Goal: Transaction & Acquisition: Purchase product/service

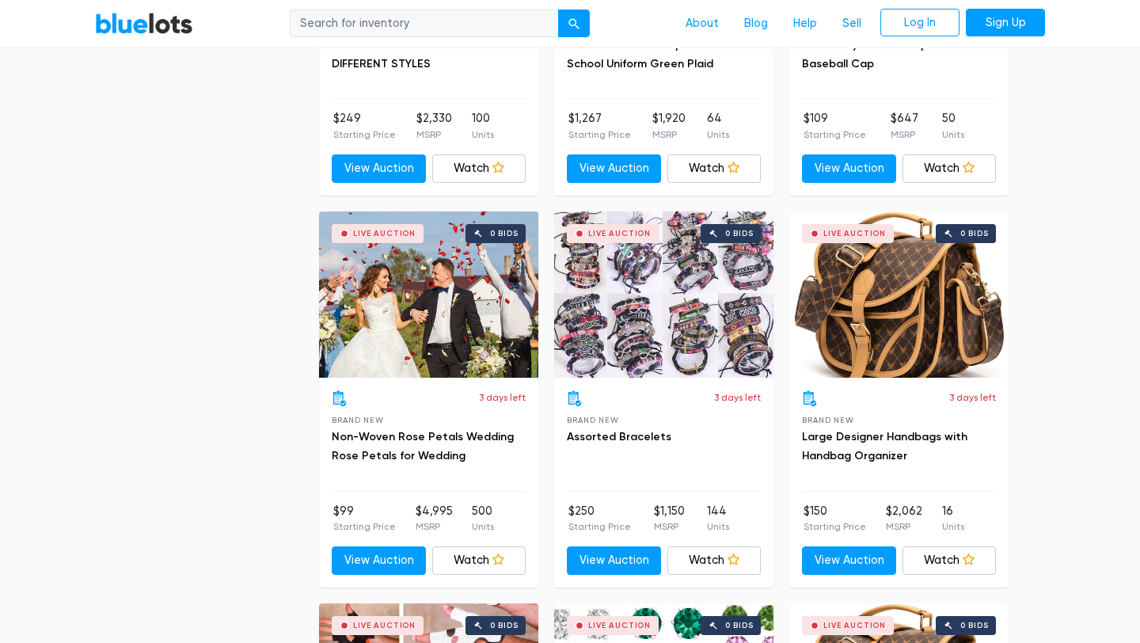
scroll to position [3473, 0]
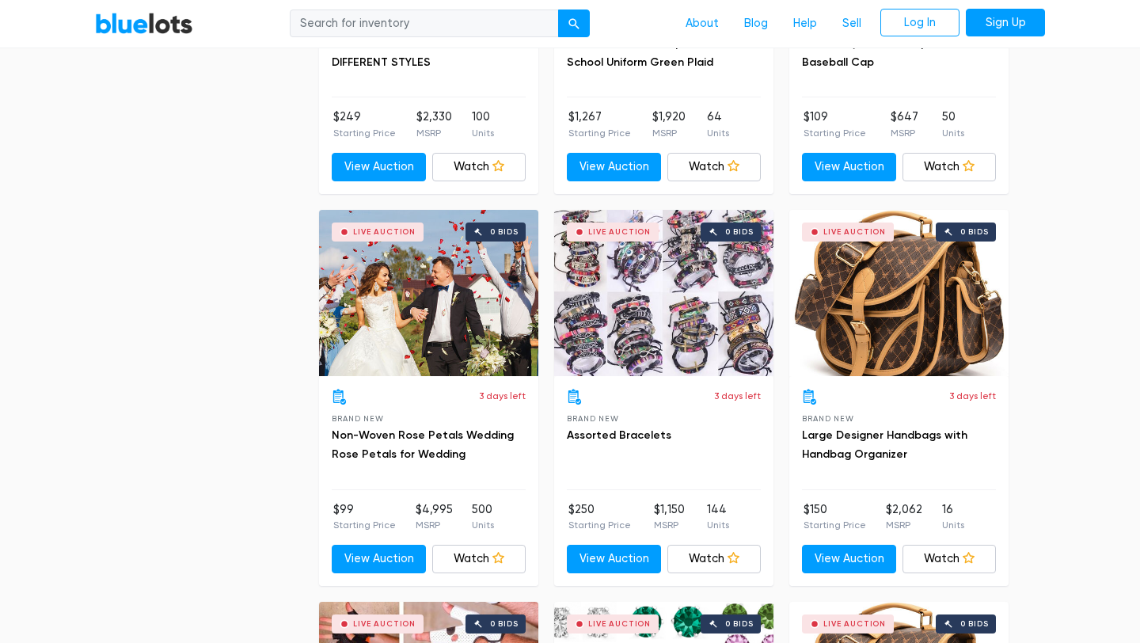
click at [883, 470] on div "3 days left Brand New Large Designer Handbags with Handbag Organizer" at bounding box center [899, 439] width 194 height 101
click at [882, 451] on link "Large Designer Handbags with Handbag Organizer" at bounding box center [885, 444] width 166 height 32
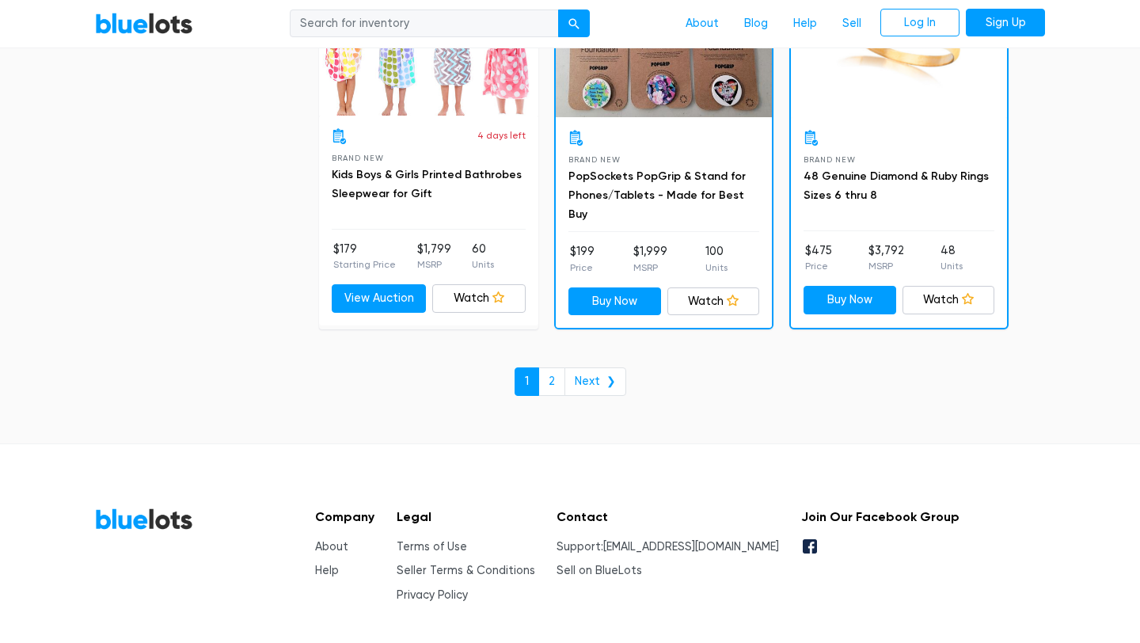
scroll to position [6873, 0]
click at [552, 378] on link "2" at bounding box center [552, 381] width 27 height 29
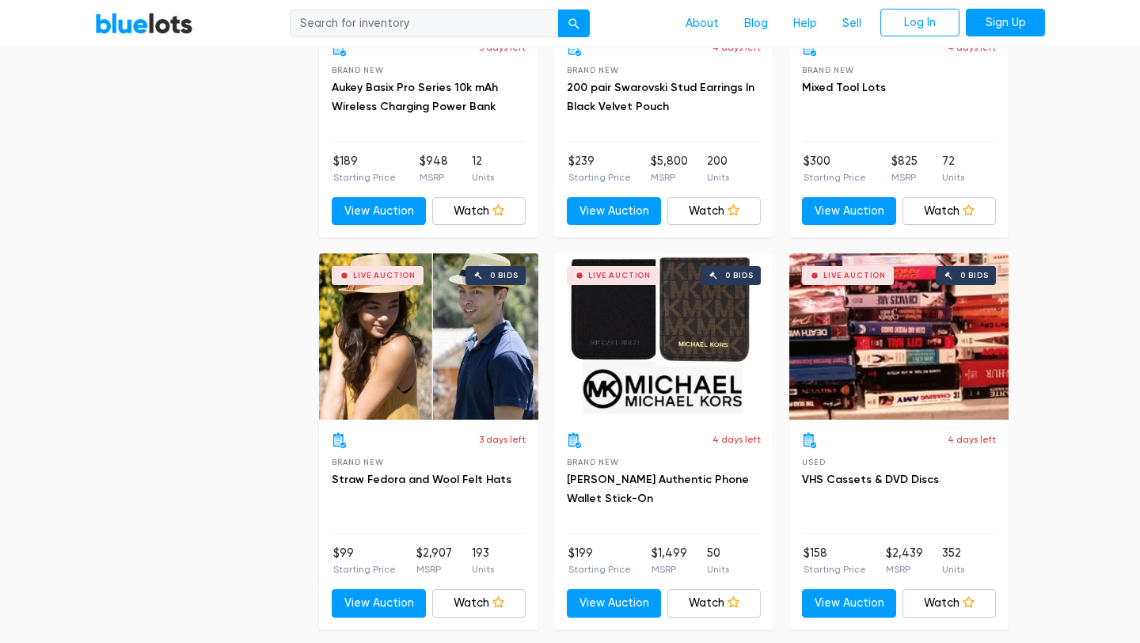
scroll to position [3057, 0]
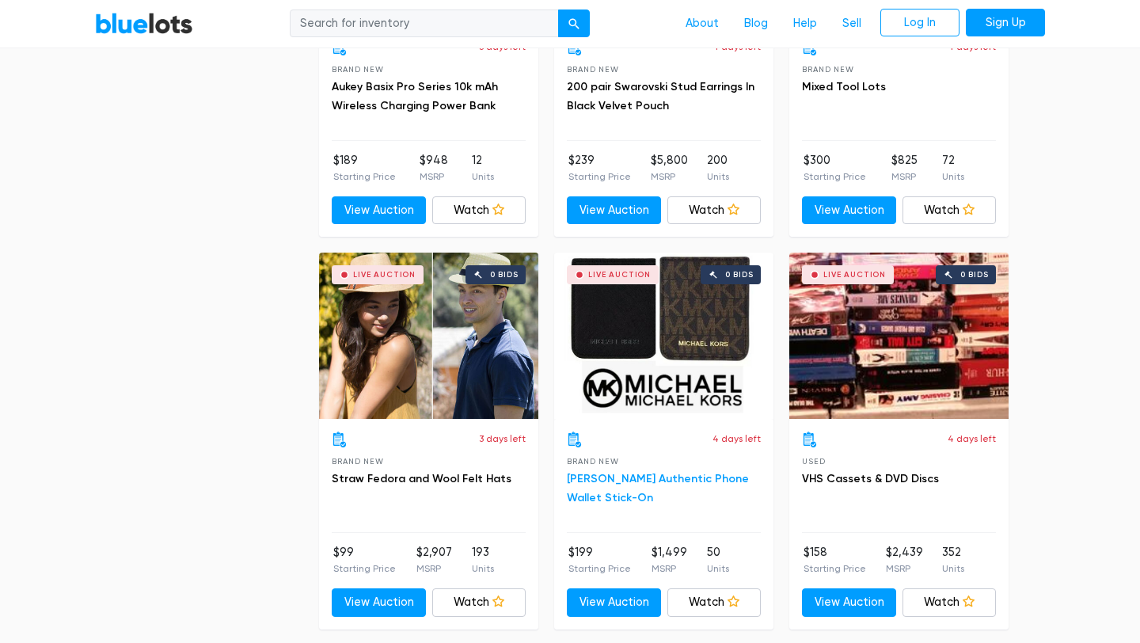
click at [627, 482] on link "Michael Kors Authentic Phone Wallet Stick-On" at bounding box center [658, 488] width 182 height 32
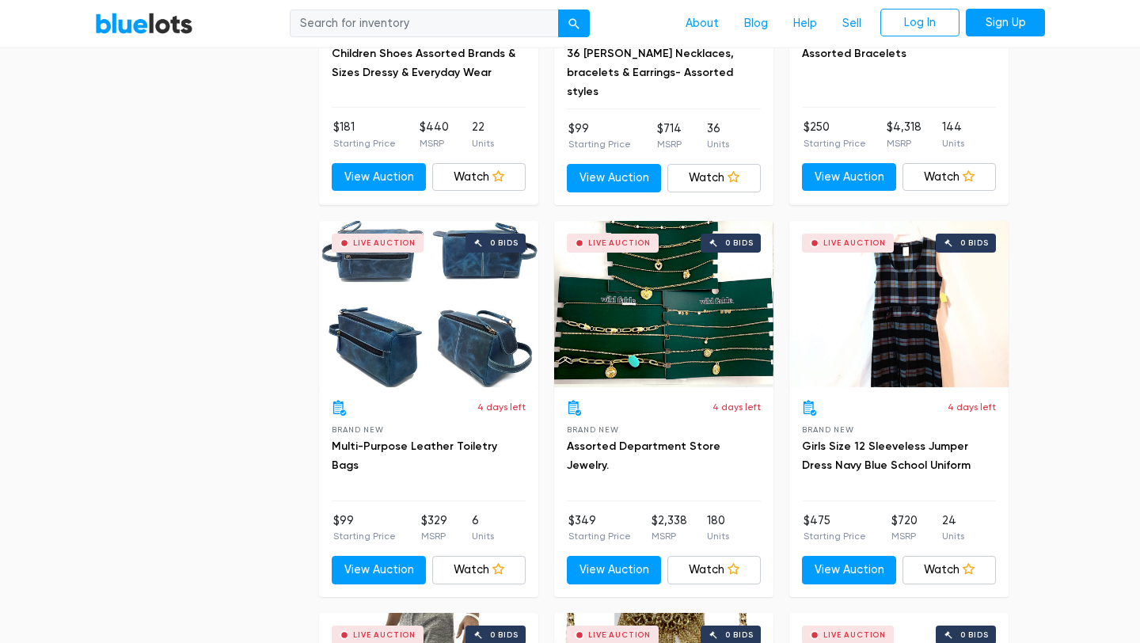
scroll to position [5056, 0]
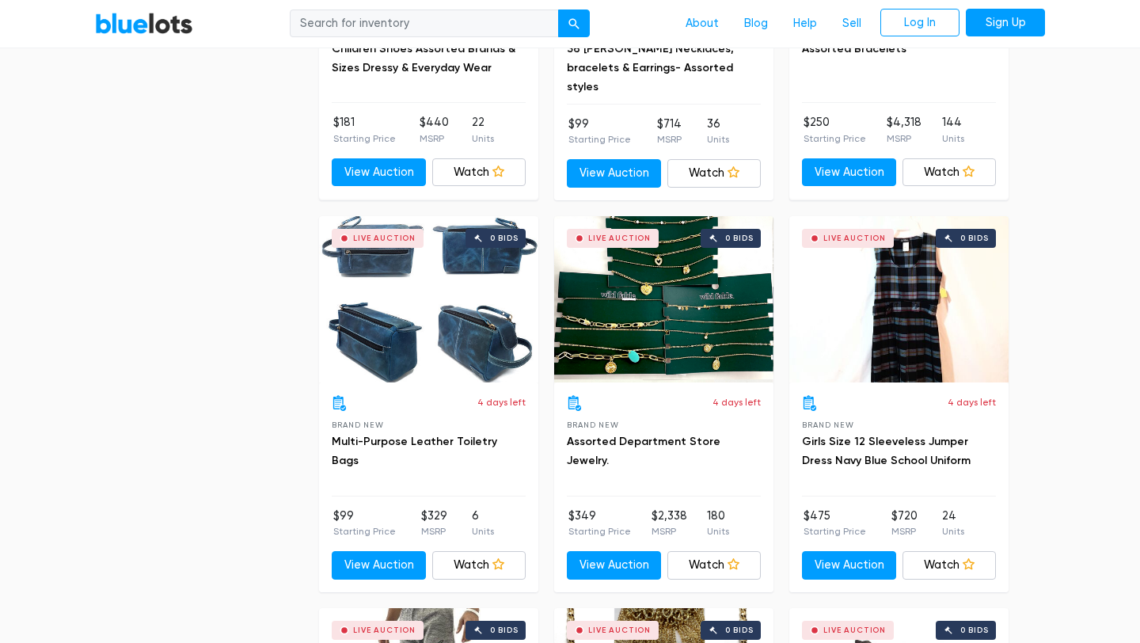
click at [423, 329] on div "Live Auction 0 bids" at bounding box center [428, 299] width 219 height 166
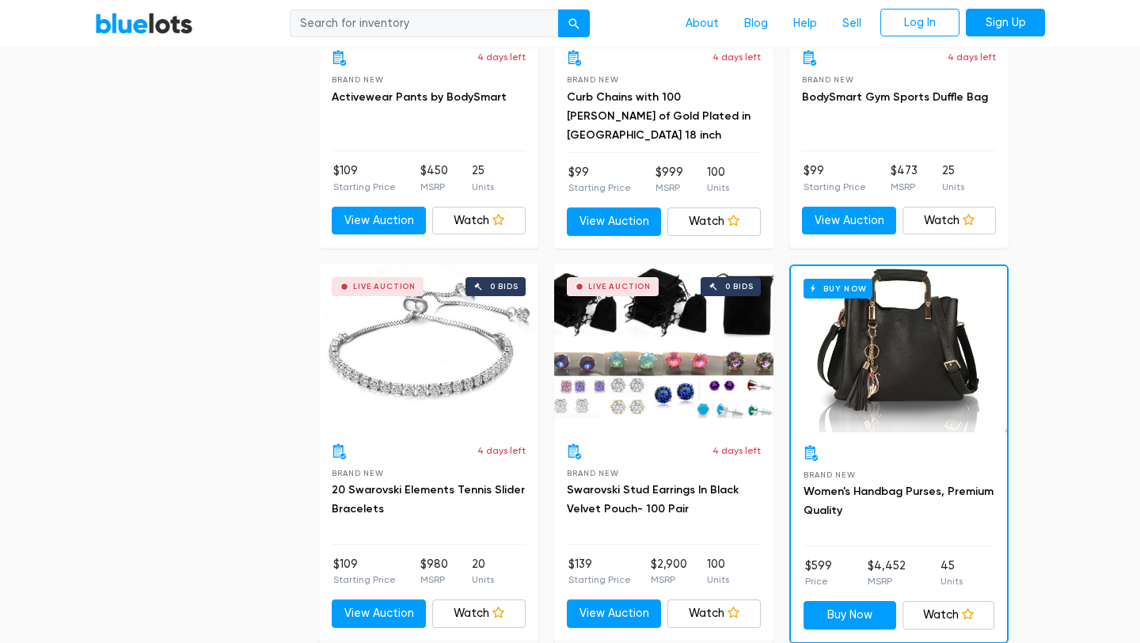
scroll to position [5987, 0]
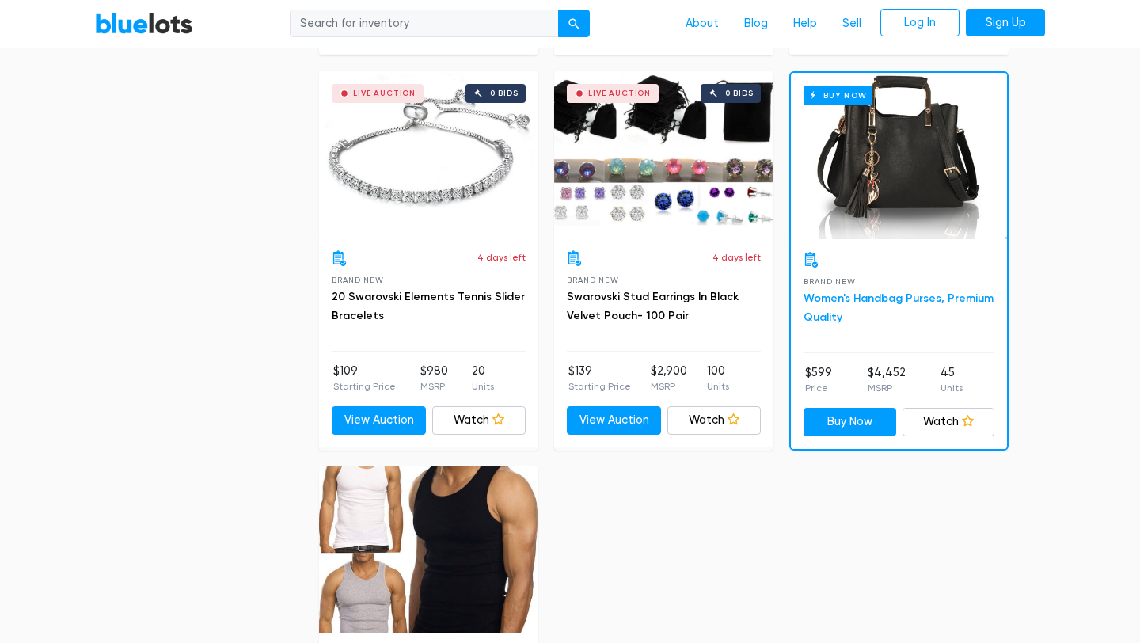
click at [957, 299] on link "Women's Handbag Purses, Premium Quality" at bounding box center [899, 307] width 190 height 32
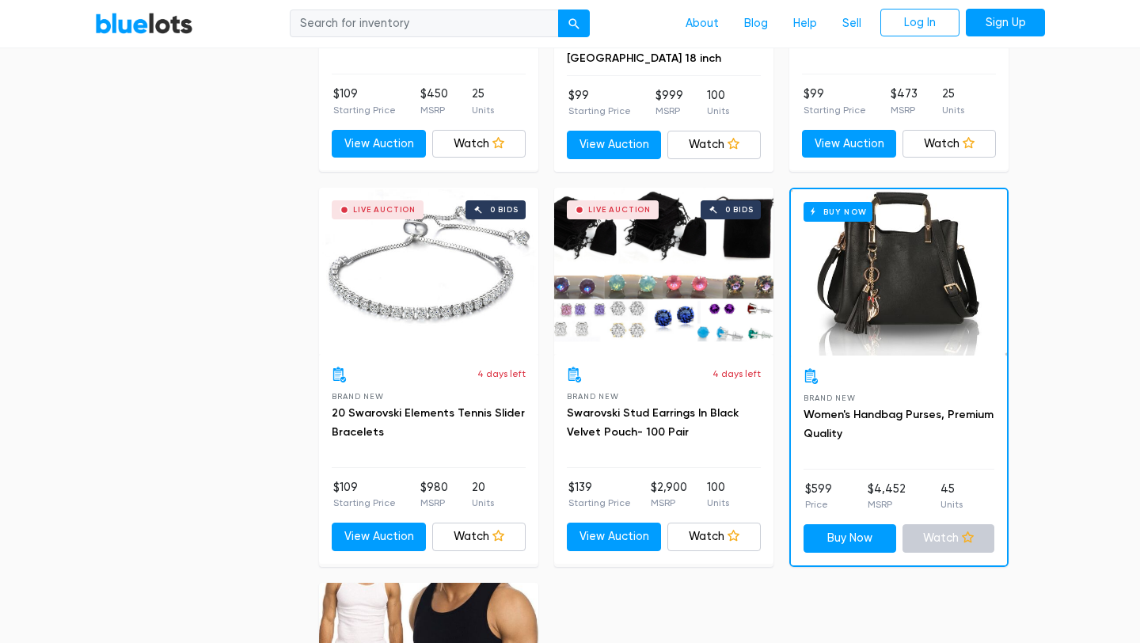
scroll to position [5909, 0]
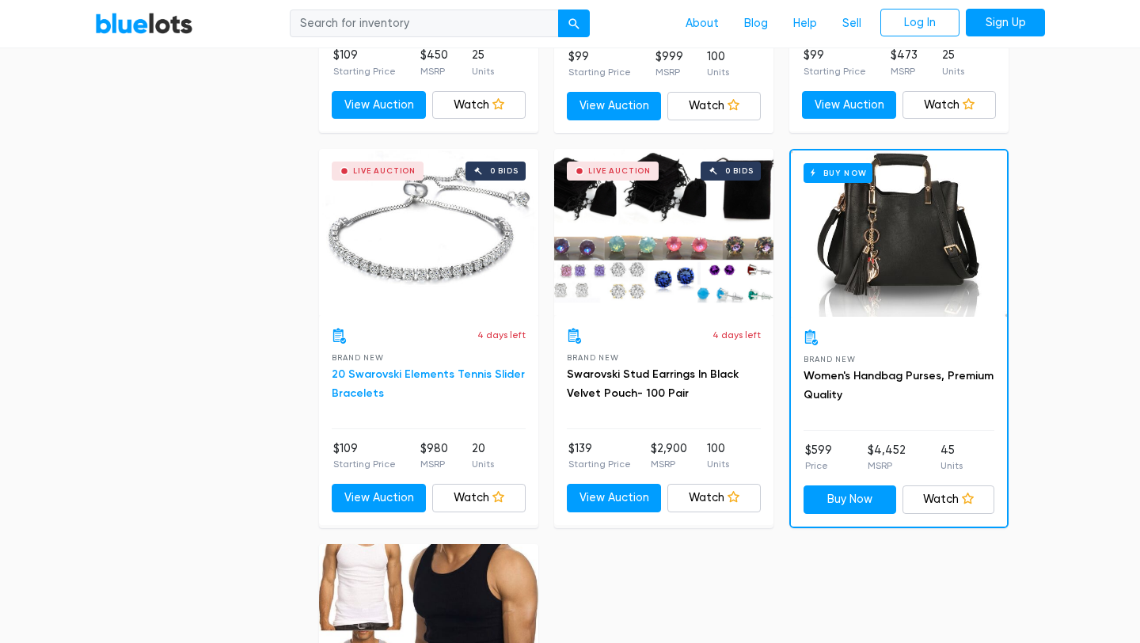
click at [411, 369] on link "20 Swarovski Elements Tennis Slider Bracelets" at bounding box center [428, 383] width 193 height 32
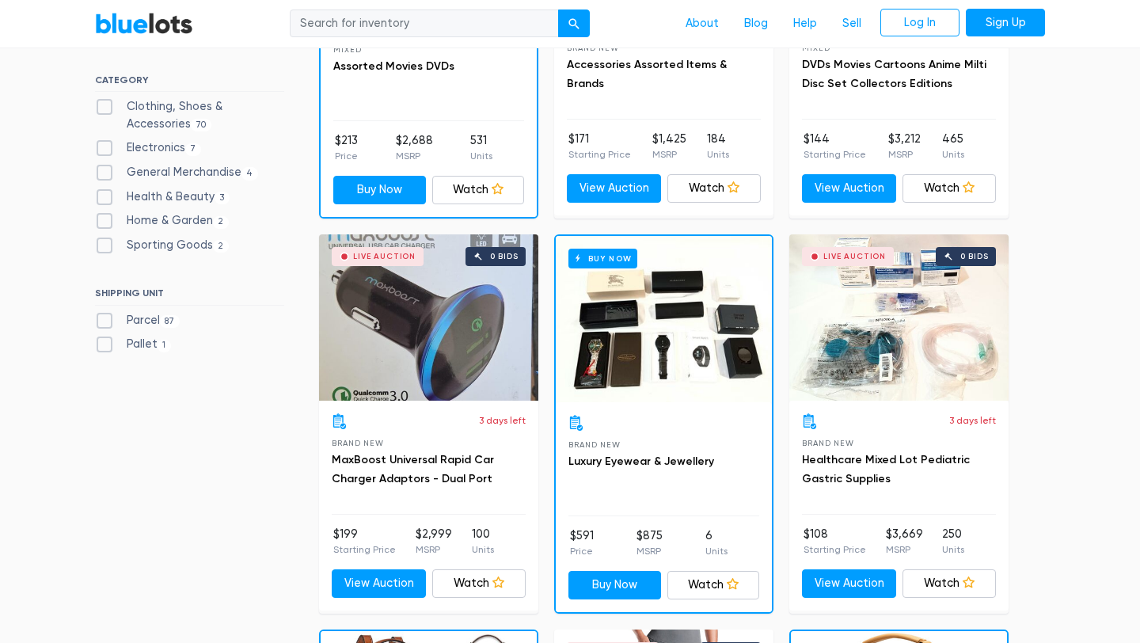
scroll to position [0, 0]
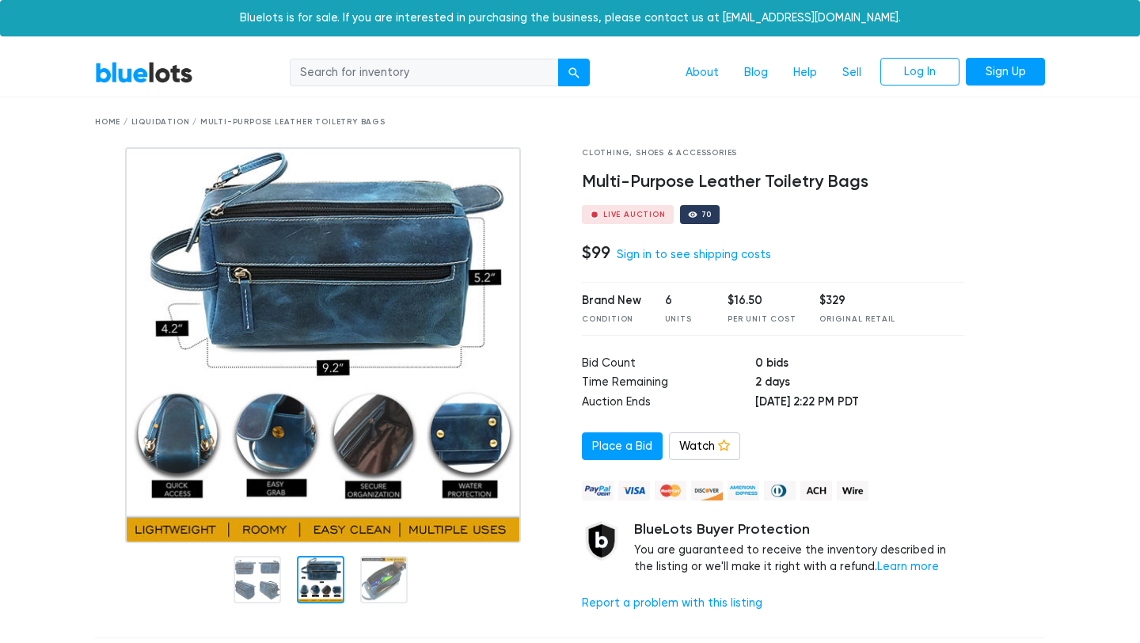
click at [334, 512] on img at bounding box center [323, 345] width 396 height 396
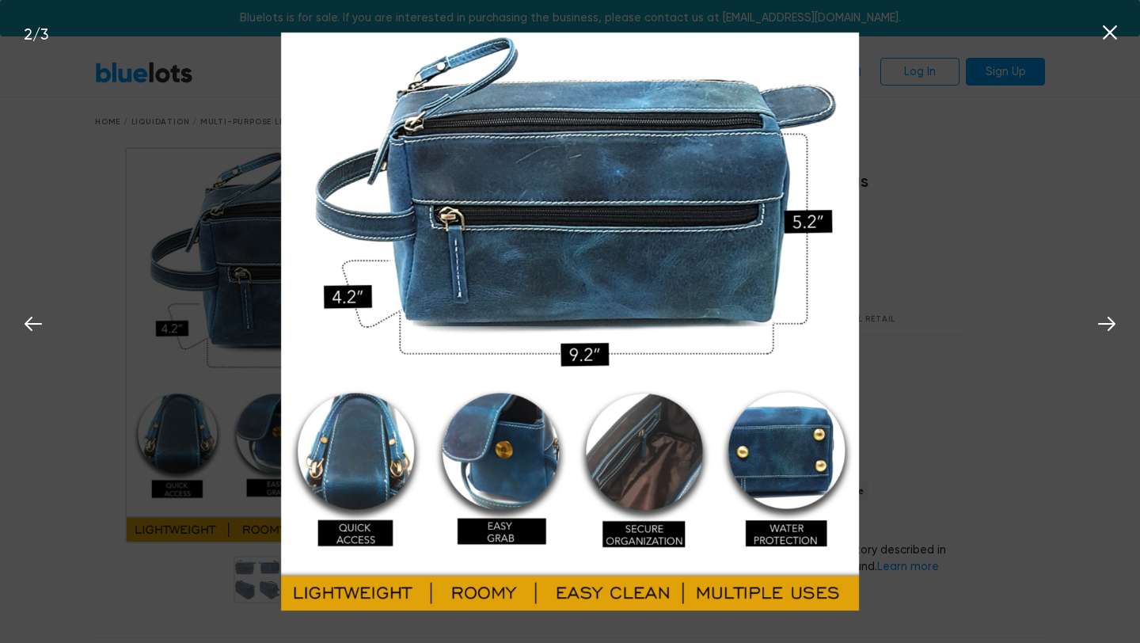
click at [107, 520] on div "2 / 3" at bounding box center [570, 321] width 1140 height 643
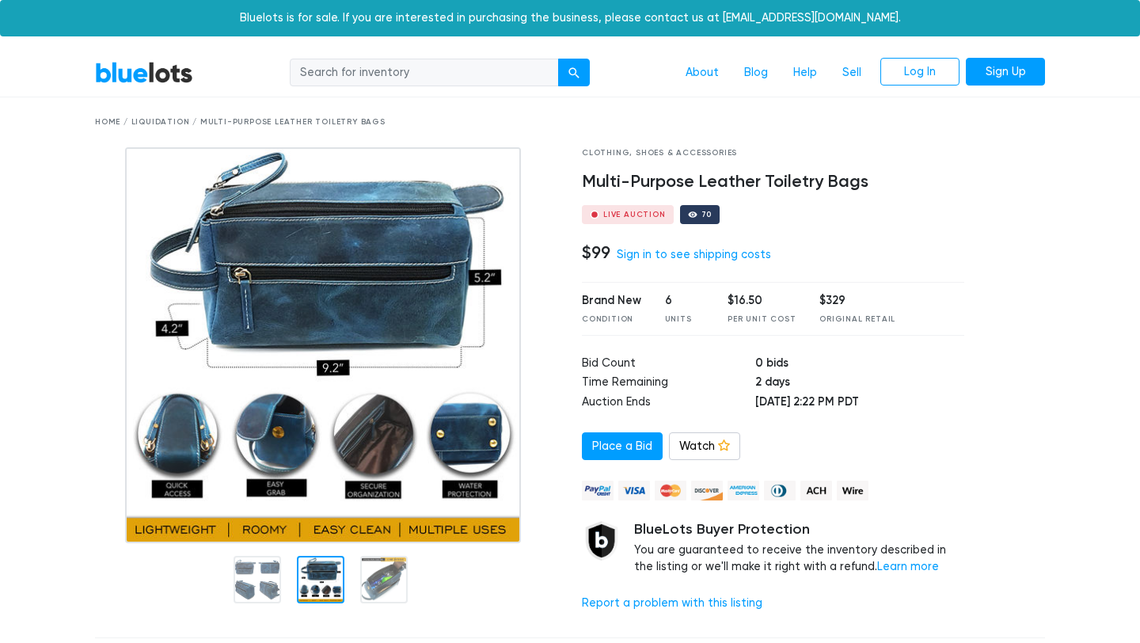
click at [358, 588] on div at bounding box center [326, 577] width 463 height 69
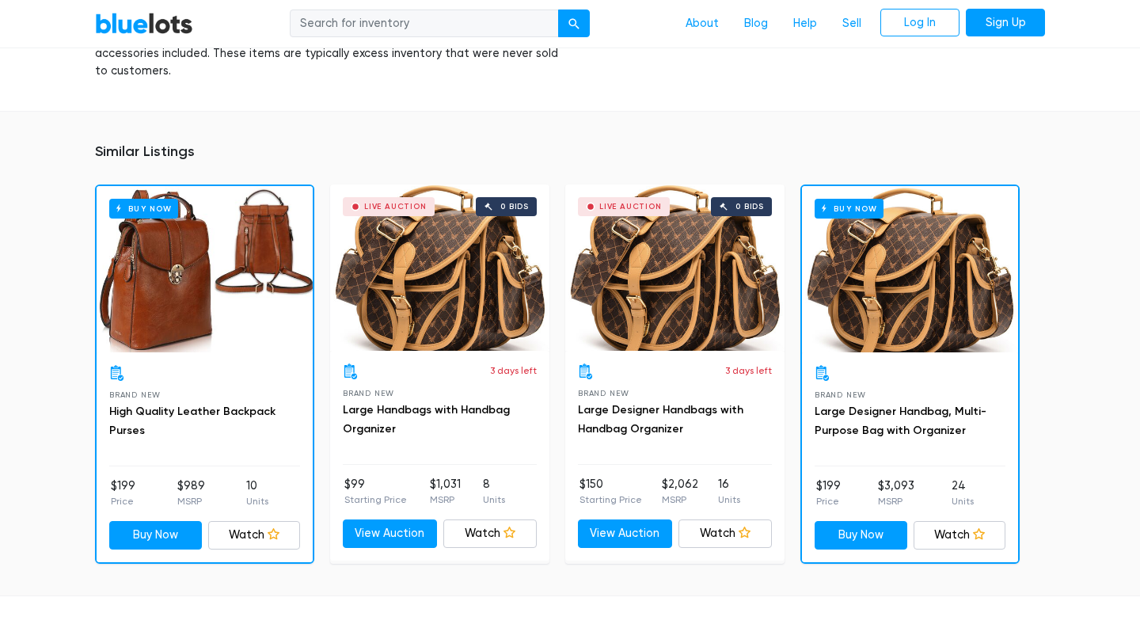
scroll to position [1229, 0]
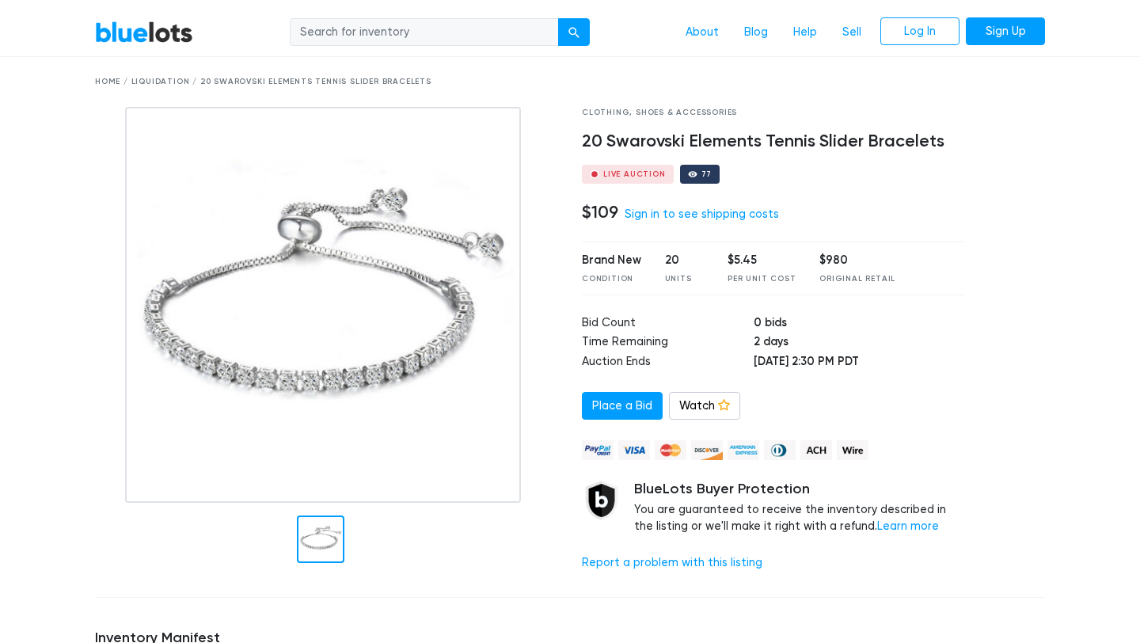
scroll to position [32, 0]
